Goal: Transaction & Acquisition: Purchase product/service

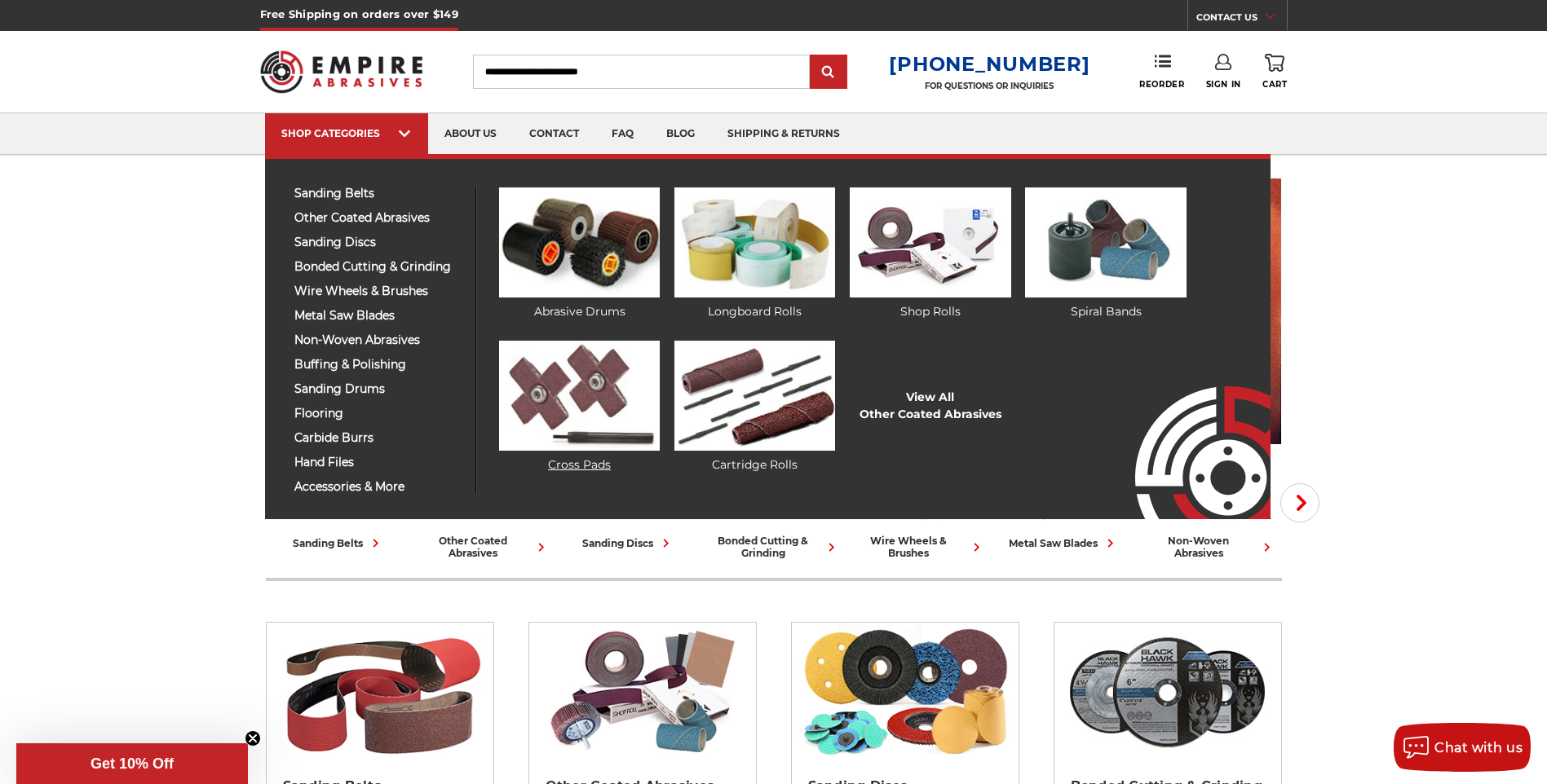
click at [577, 392] on img at bounding box center [579, 396] width 160 height 110
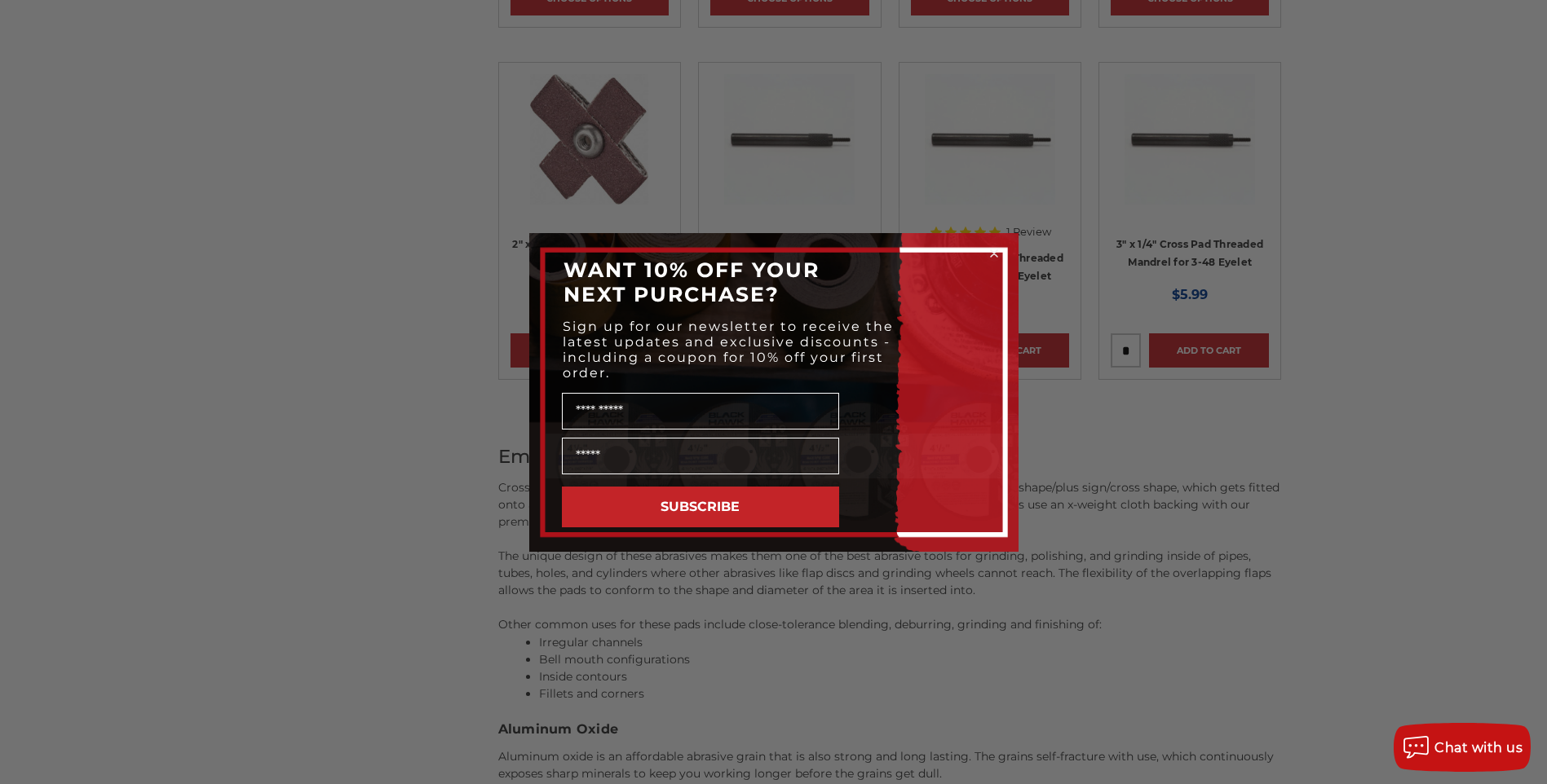
scroll to position [1060, 0]
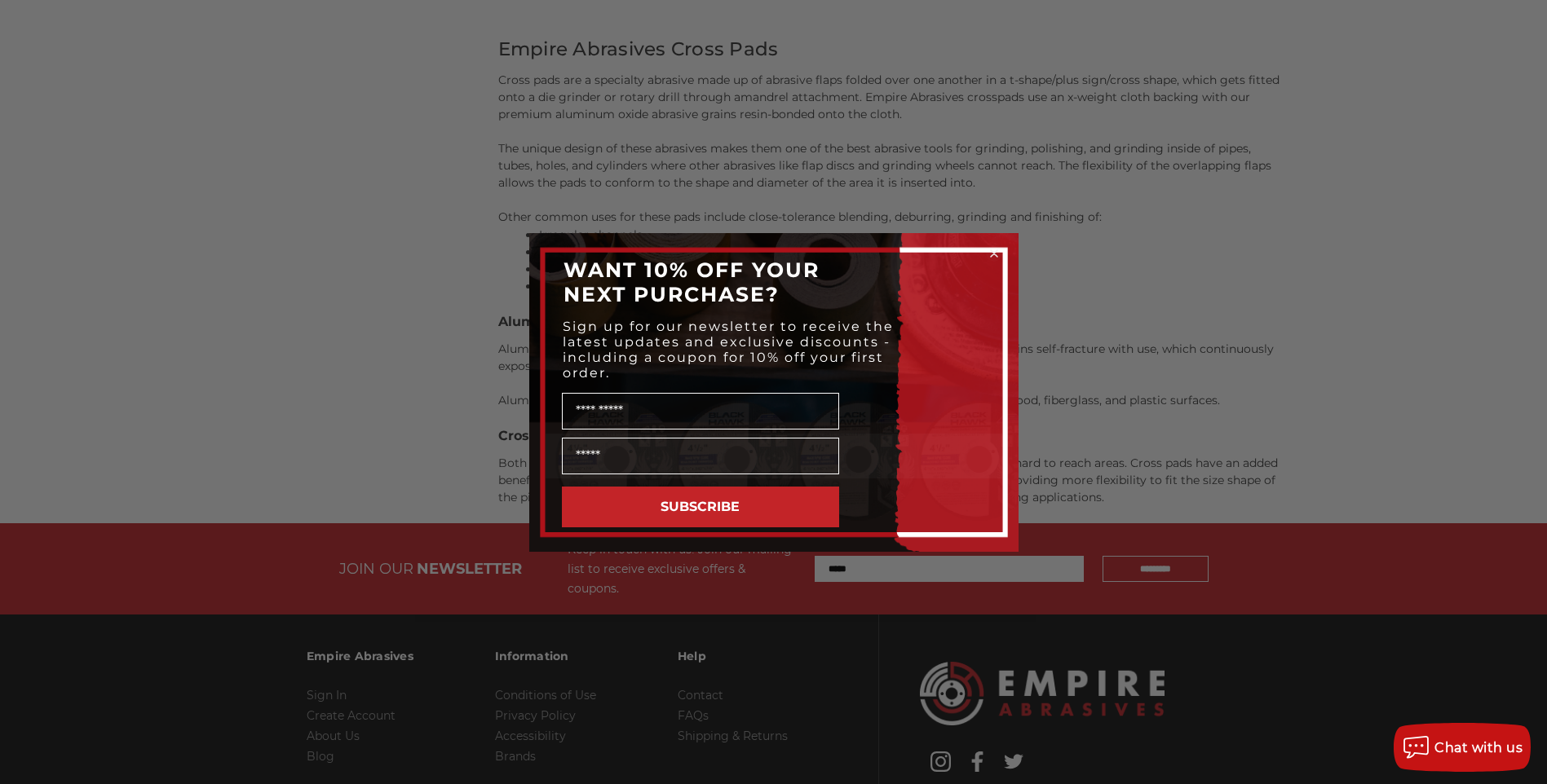
click at [1002, 253] on form "WANT 10% OFF YOUR NEXT PURCHASE? Sign up for our newsletter to receive the late…" at bounding box center [774, 392] width 490 height 319
click at [999, 253] on circle "Close dialog" at bounding box center [994, 253] width 16 height 16
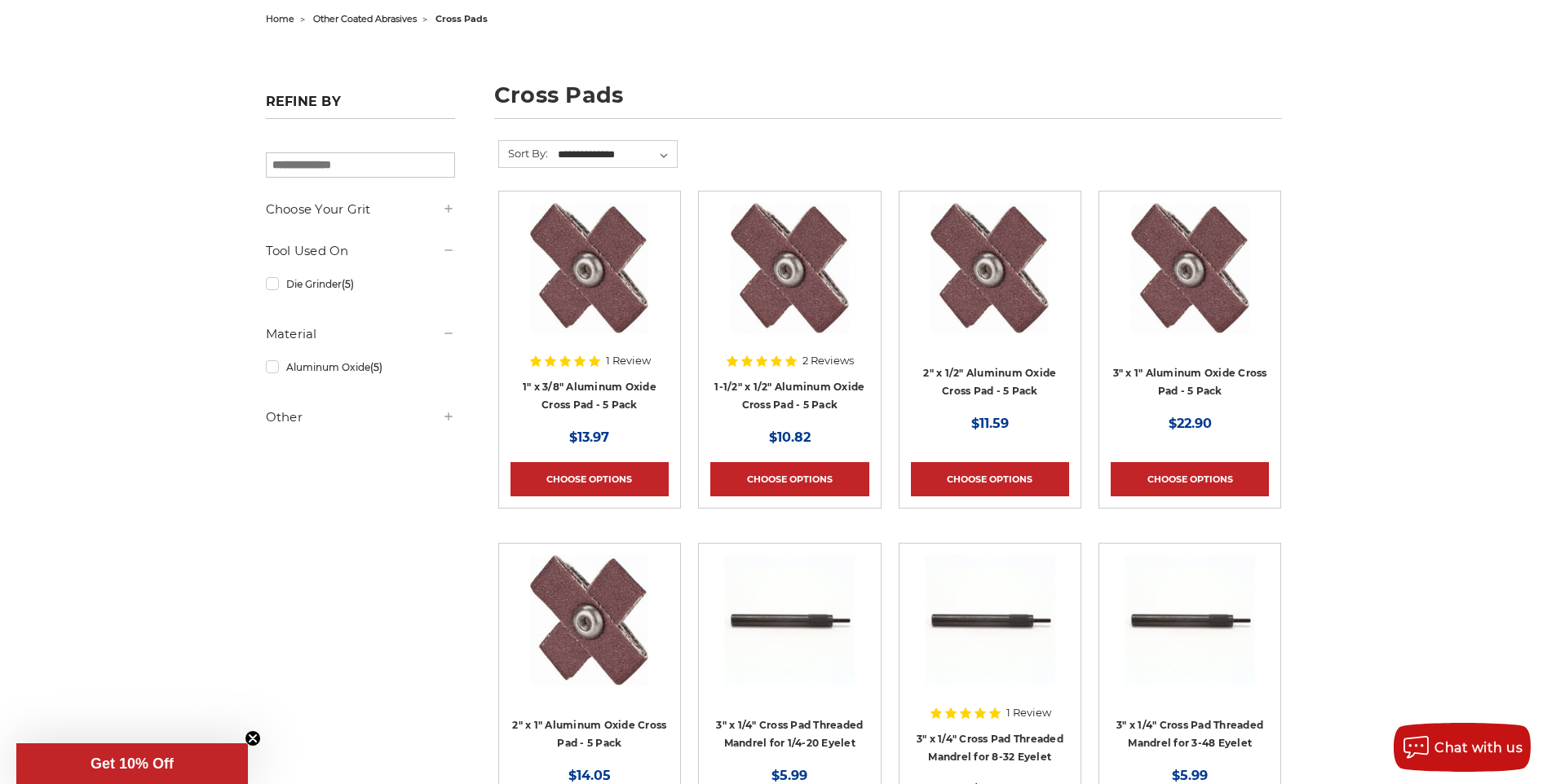
scroll to position [163, 0]
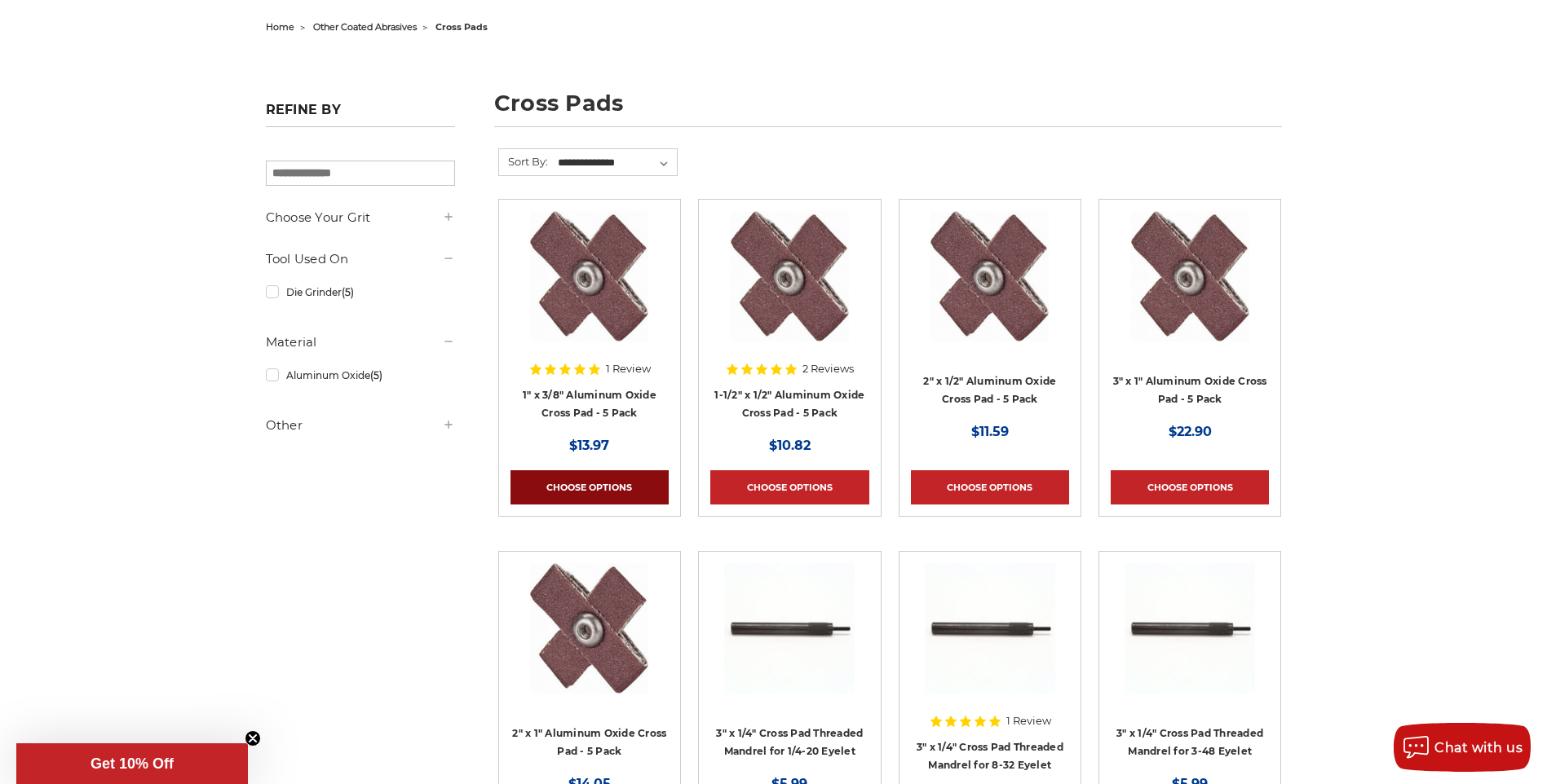
click at [602, 496] on link "Choose Options" at bounding box center [590, 488] width 159 height 34
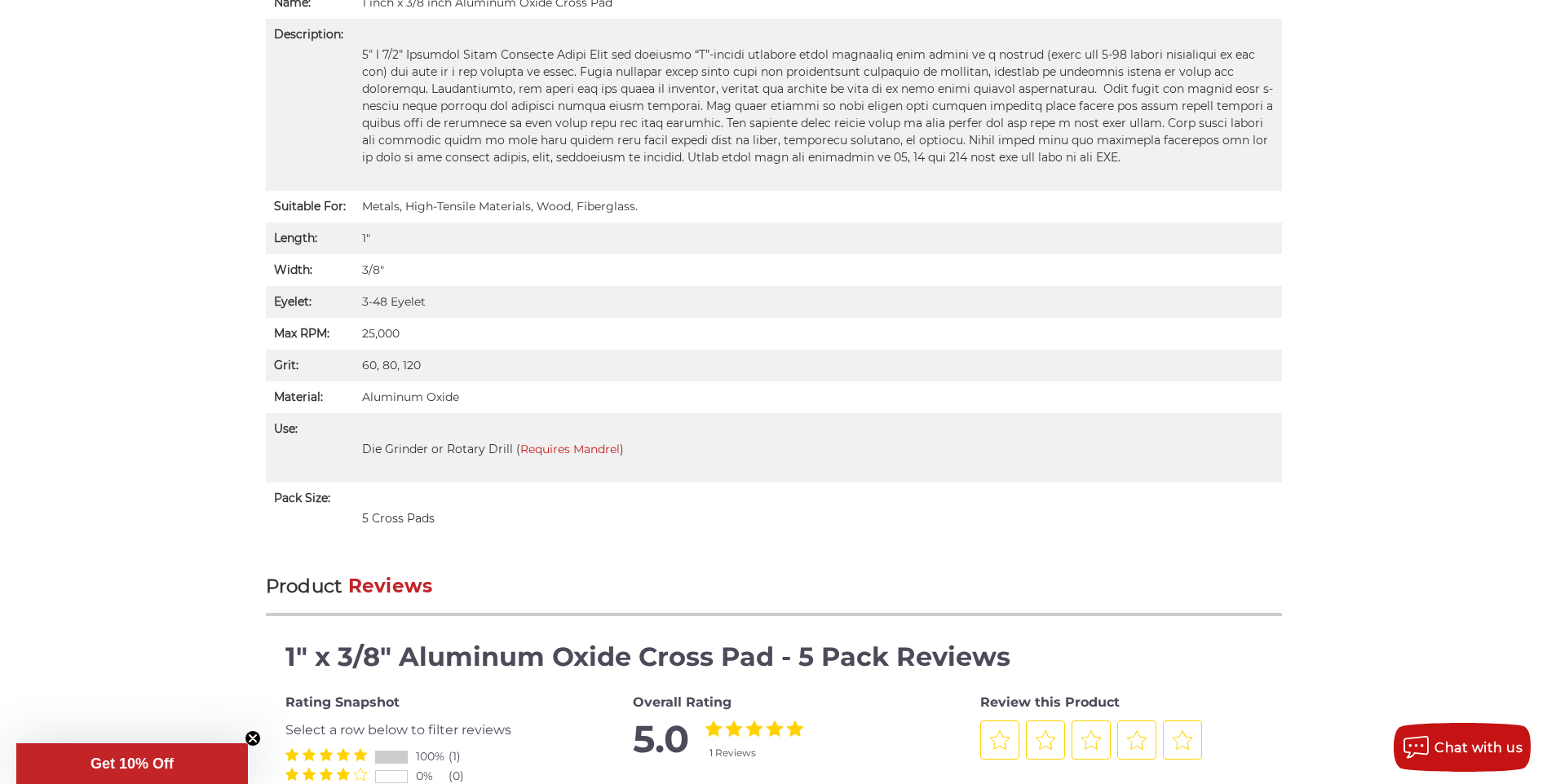
scroll to position [1060, 0]
